Goal: Find specific page/section: Find specific page/section

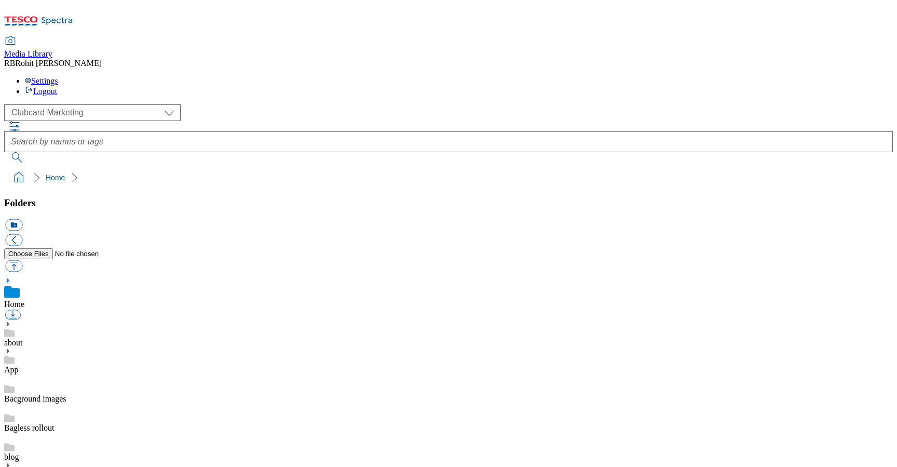
scroll to position [2, 0]
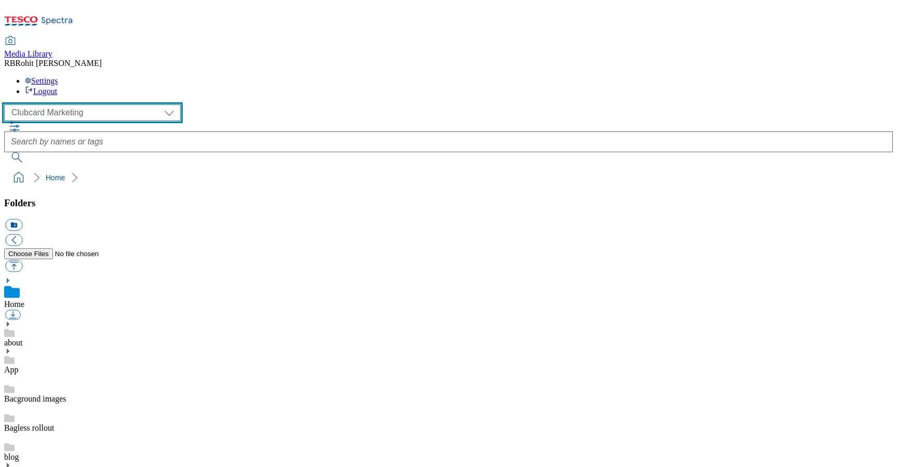
click at [71, 104] on select "Clubcard Marketing Clubcard ROI Dotcom UK GHS Marketing UK GHS ROI Realfood Tes…" at bounding box center [92, 112] width 177 height 17
select select "flare-ghs-roi"
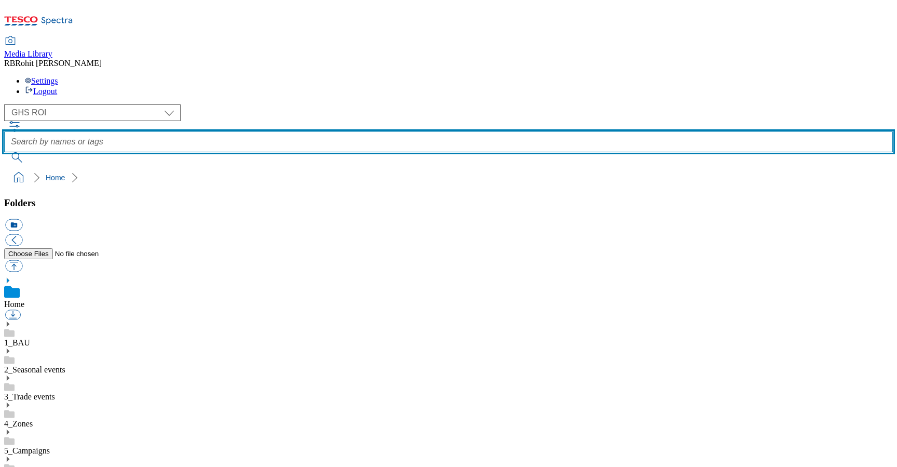
click at [346, 131] on input "text" at bounding box center [448, 141] width 889 height 21
type input "drink"
click at [4, 152] on button "submit" at bounding box center [17, 157] width 27 height 10
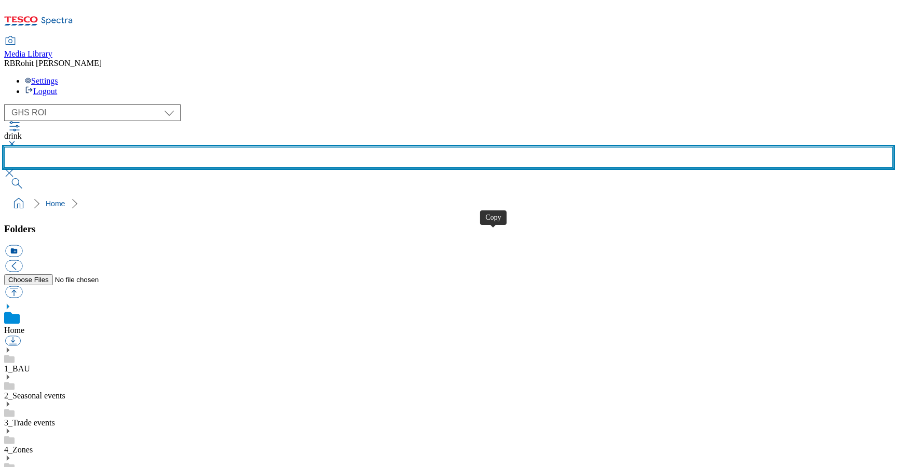
scroll to position [449, 0]
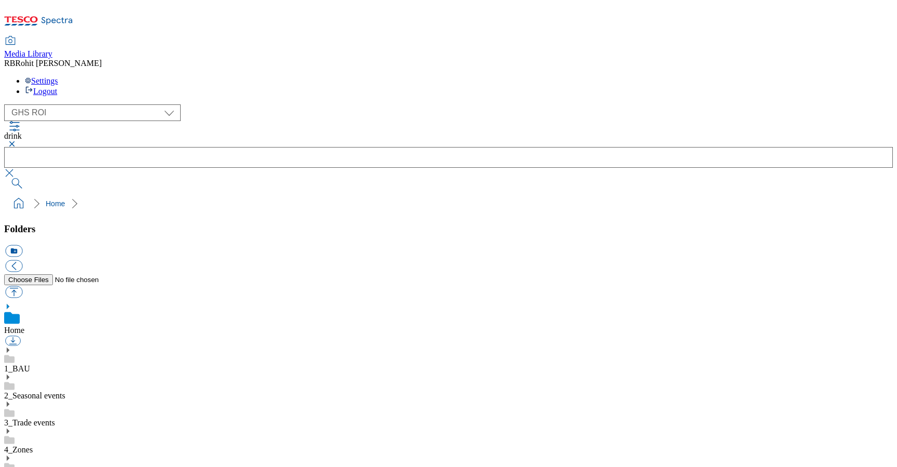
click at [17, 141] on button "button" at bounding box center [10, 144] width 12 height 6
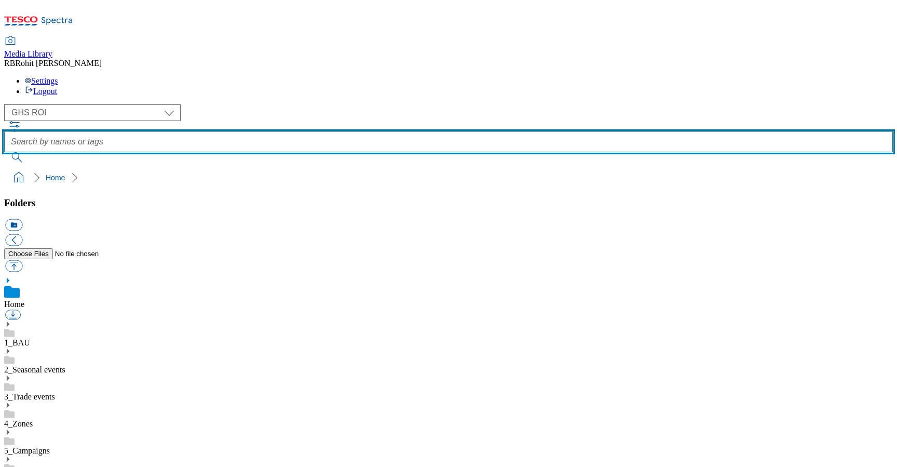
click at [339, 131] on input "text" at bounding box center [448, 141] width 889 height 21
type input "SO"
click at [4, 152] on button "submit" at bounding box center [17, 157] width 27 height 10
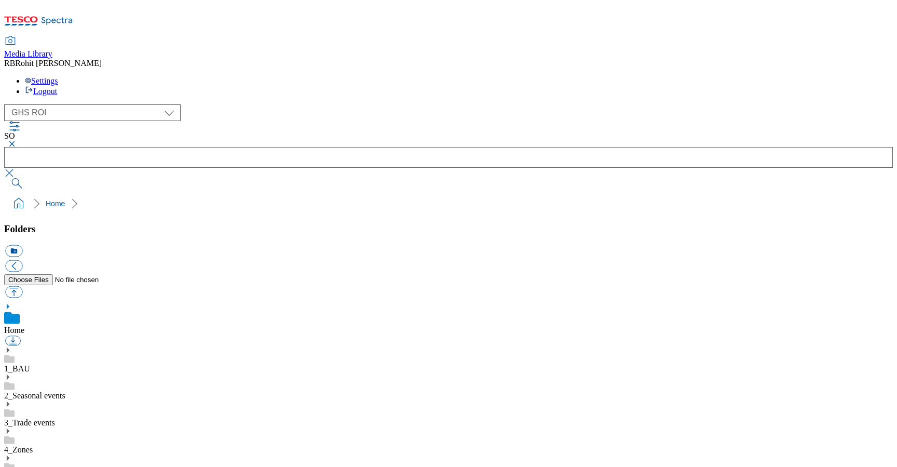
click at [17, 141] on button "button" at bounding box center [10, 144] width 12 height 6
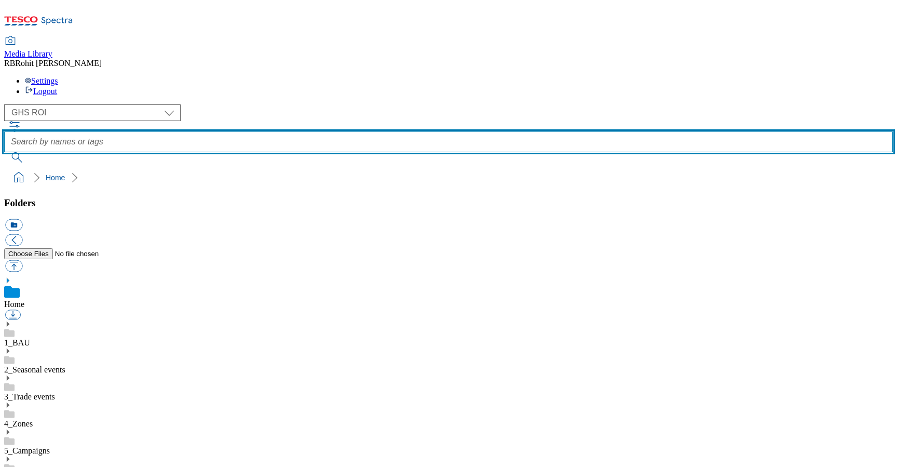
click at [328, 131] on input "text" at bounding box center [448, 141] width 889 height 21
type input "SO banner"
click at [4, 152] on button "submit" at bounding box center [17, 157] width 27 height 10
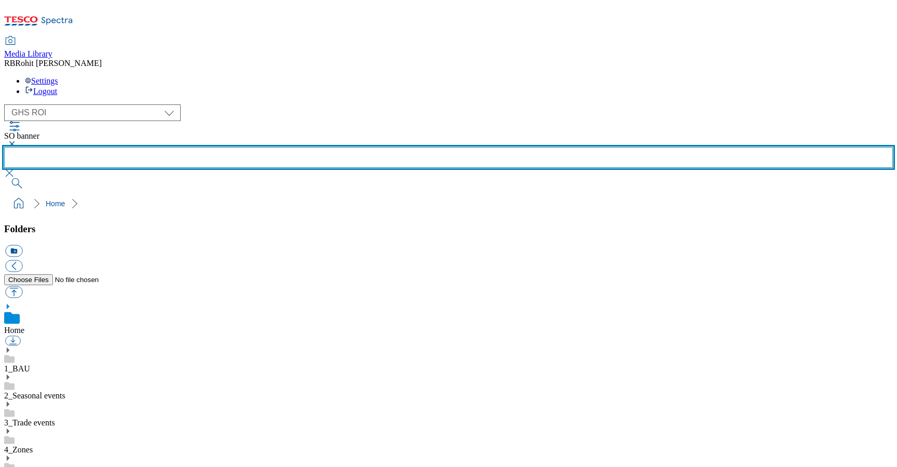
scroll to position [328, 0]
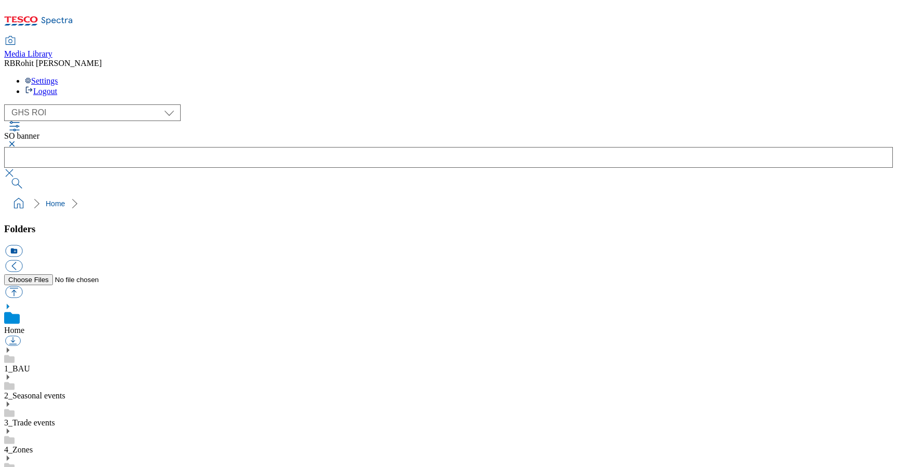
click at [17, 141] on button "button" at bounding box center [10, 144] width 12 height 6
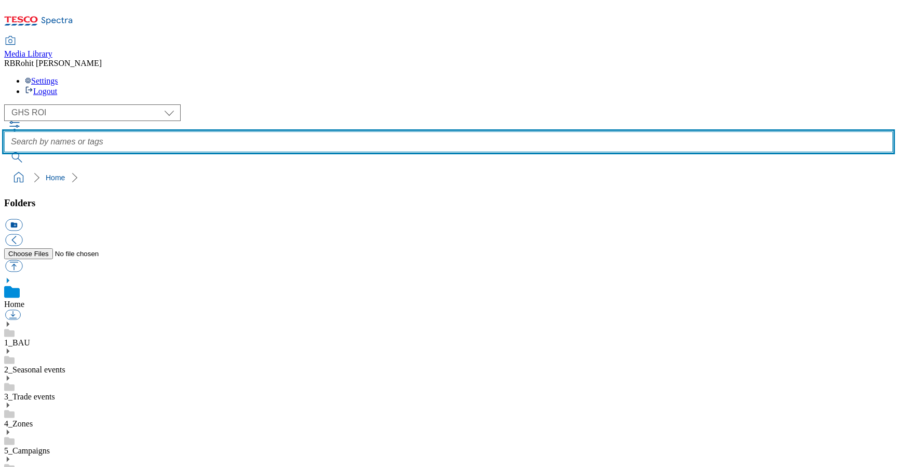
click at [355, 131] on input "text" at bounding box center [448, 141] width 889 height 21
type input "fajita"
click at [4, 152] on button "submit" at bounding box center [17, 157] width 27 height 10
